Goal: Information Seeking & Learning: Learn about a topic

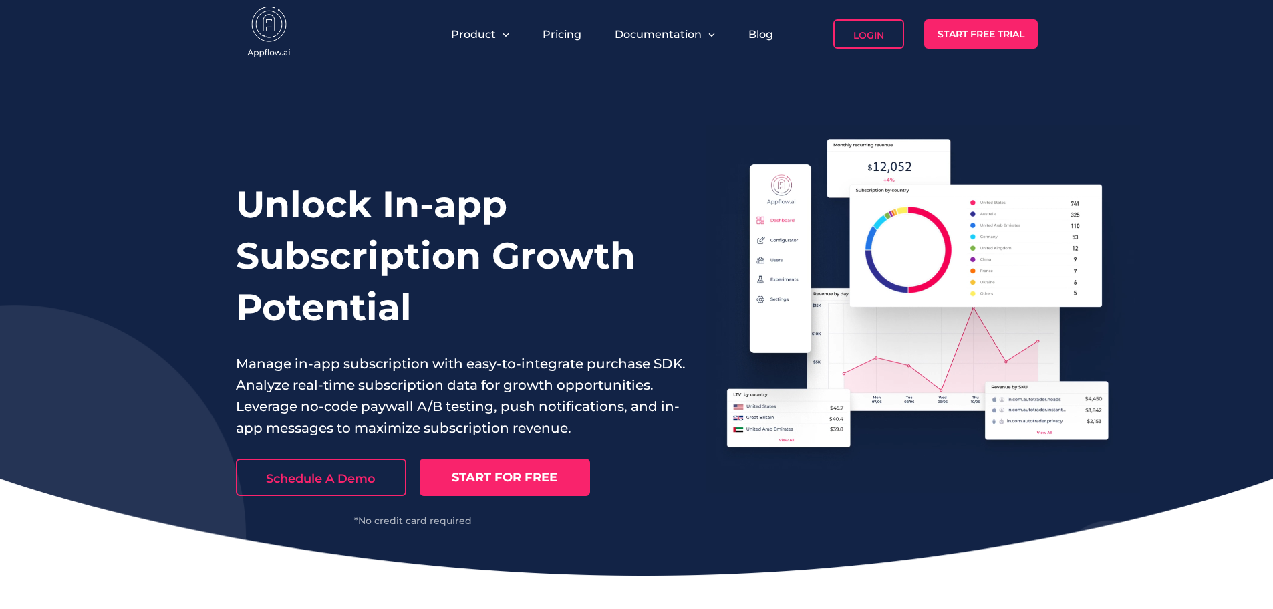
click at [186, 239] on div "Unlock In-app Subscription Growth Potential Manage in-app subscription with eas…" at bounding box center [636, 321] width 1273 height 507
click at [554, 31] on link "Pricing" at bounding box center [562, 34] width 39 height 13
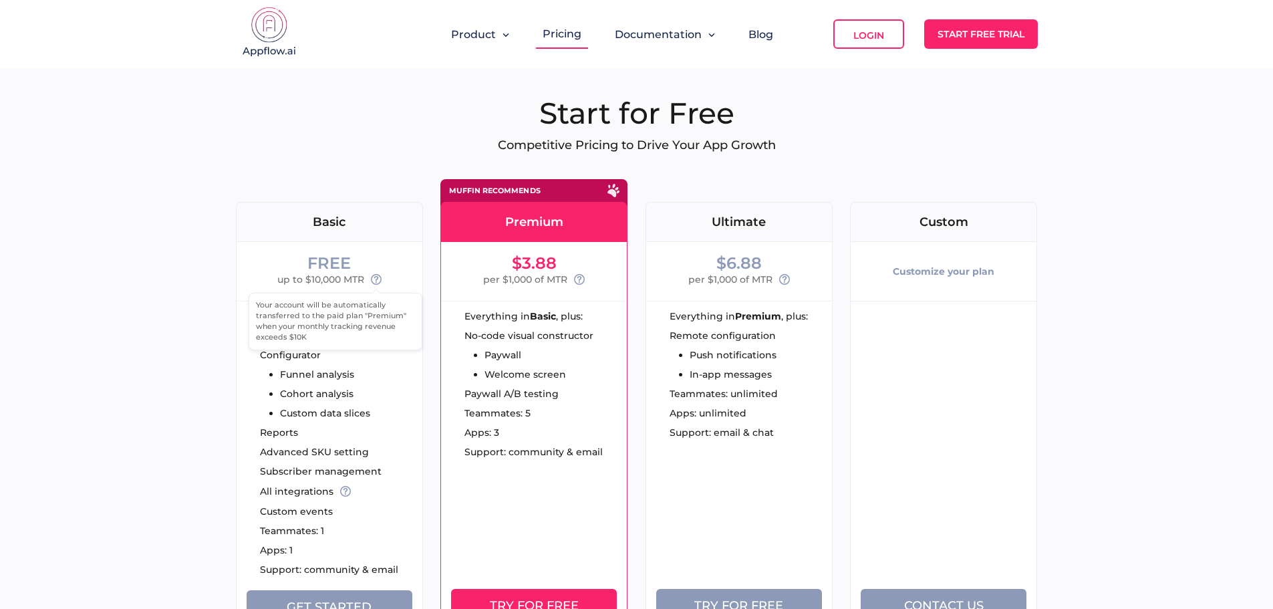
click at [375, 280] on icon at bounding box center [376, 279] width 11 height 11
click at [582, 277] on icon at bounding box center [579, 279] width 11 height 11
drag, startPoint x: 547, startPoint y: 281, endPoint x: 566, endPoint y: 280, distance: 18.8
click at [566, 280] on span "per $1,000 of MTR" at bounding box center [525, 279] width 84 height 16
copy span "MTR"
